Goal: Task Accomplishment & Management: Complete application form

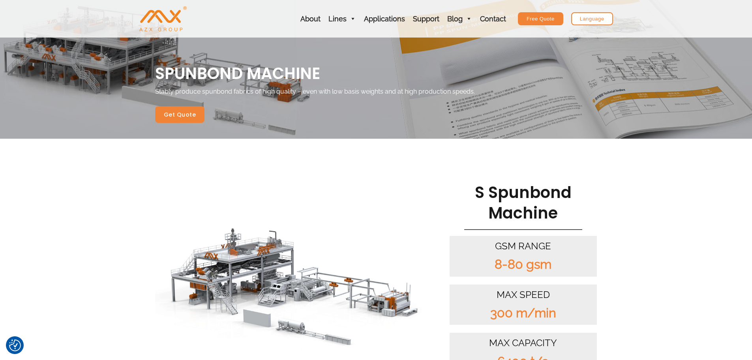
click at [186, 114] on span "Get Quote" at bounding box center [180, 115] width 32 height 6
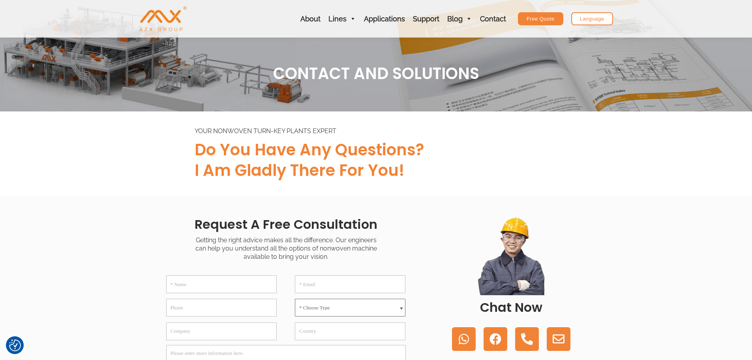
drag, startPoint x: 0, startPoint y: 0, endPoint x: 321, endPoint y: 267, distance: 417.2
click at [323, 298] on select "* Choose Type Meltblown Non woven Machine Spunbond Non woven Machine Spun-melt …" at bounding box center [350, 307] width 111 height 18
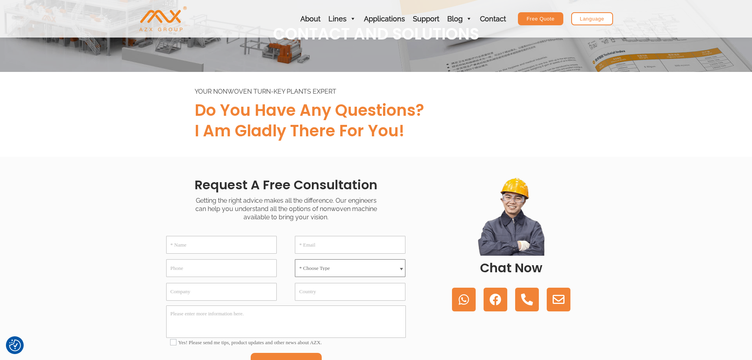
select select "Spunbond Non woven Machine"
click at [295, 259] on select "* Choose Type Meltblown Non woven Machine Spunbond Non woven Machine Spun-melt …" at bounding box center [350, 268] width 111 height 18
click at [205, 291] on input "Company" at bounding box center [221, 292] width 111 height 18
click at [237, 323] on textarea "Please enter more information here." at bounding box center [286, 321] width 240 height 32
